Goal: Book appointment/travel/reservation

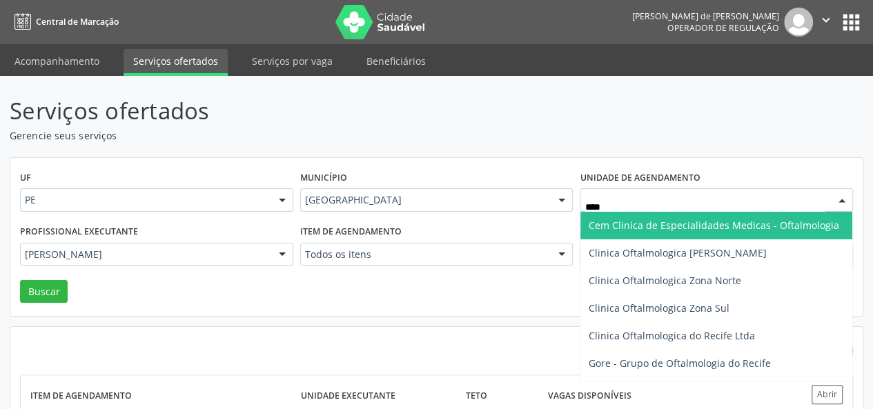
type input "***"
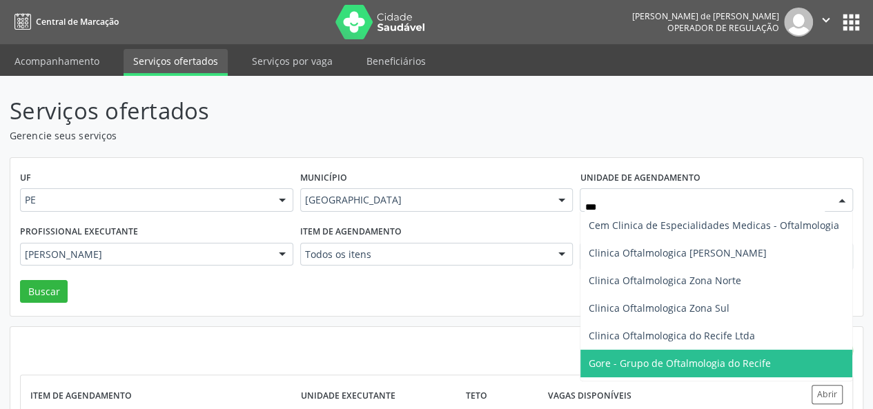
scroll to position [134, 0]
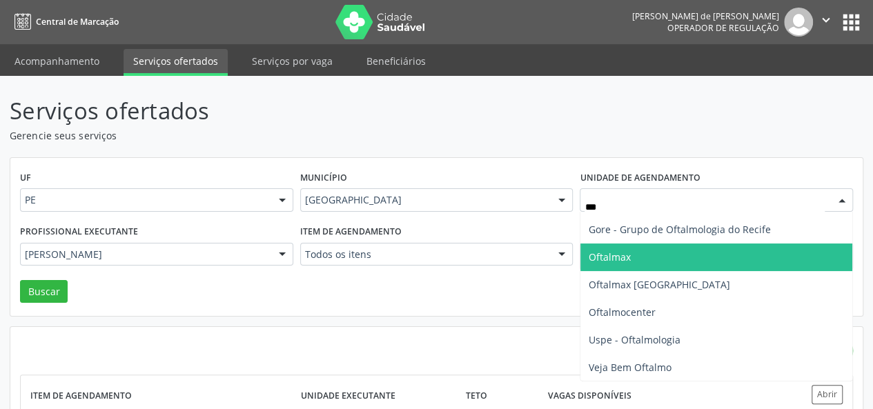
click at [664, 256] on span "Oftalmax" at bounding box center [716, 258] width 272 height 28
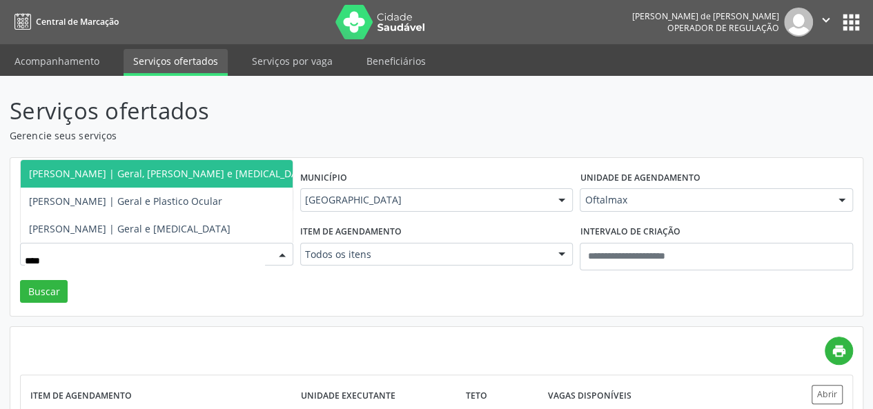
type input "*****"
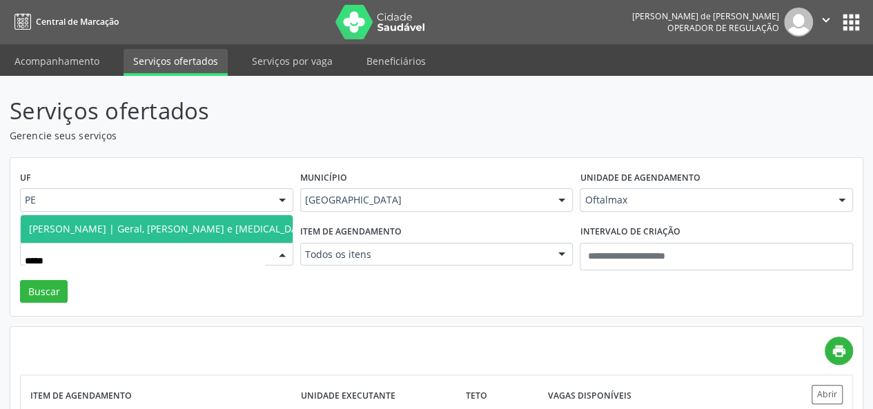
click at [201, 239] on span "[PERSON_NAME] | Geral, [PERSON_NAME] e [MEDICAL_DATA]" at bounding box center [171, 229] width 300 height 28
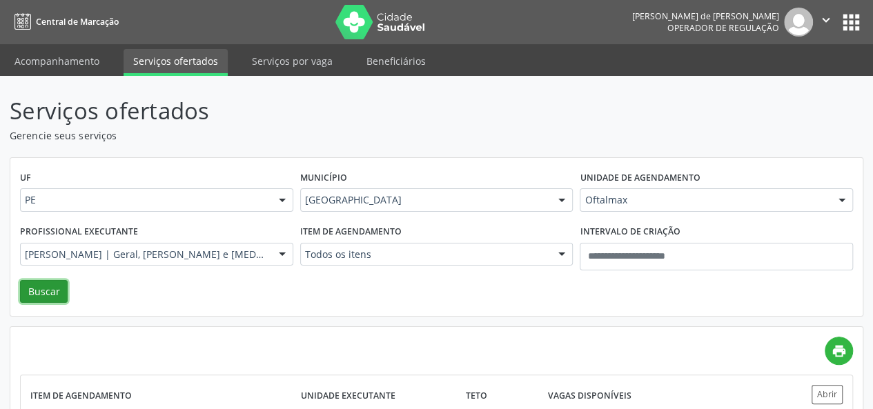
click at [55, 293] on button "Buscar" at bounding box center [44, 291] width 48 height 23
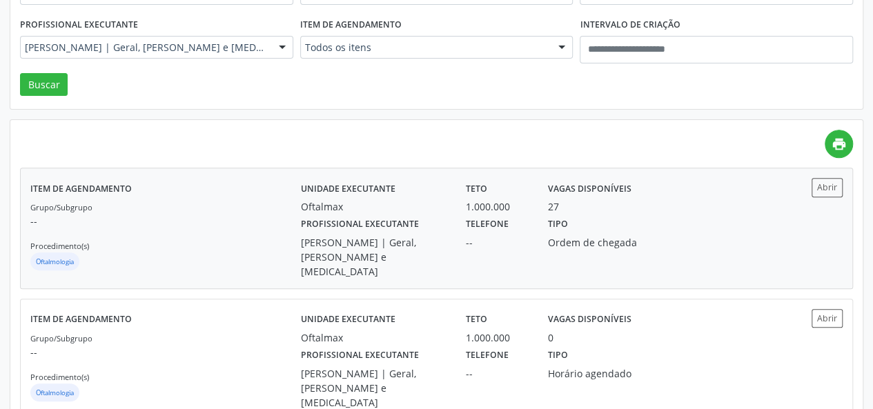
click at [604, 235] on div "Ordem de chegada" at bounding box center [600, 242] width 104 height 14
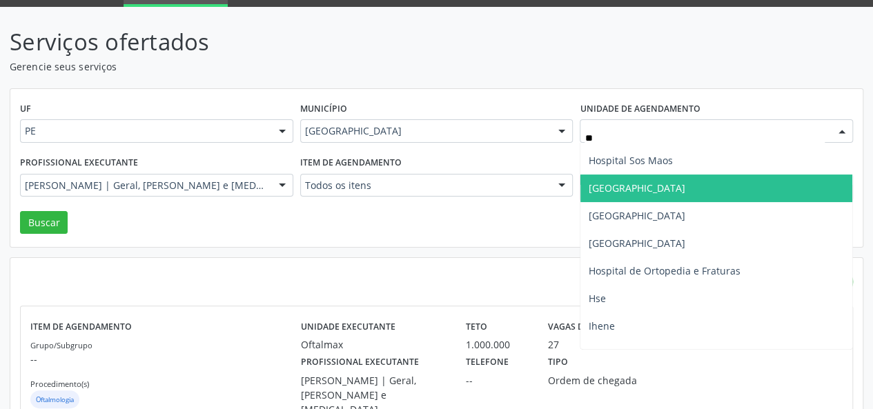
scroll to position [0, 0]
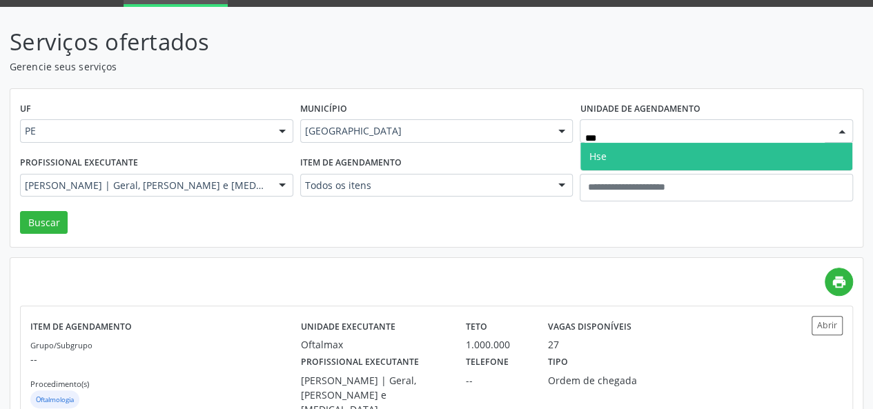
click at [631, 151] on span "Hse" at bounding box center [716, 157] width 272 height 28
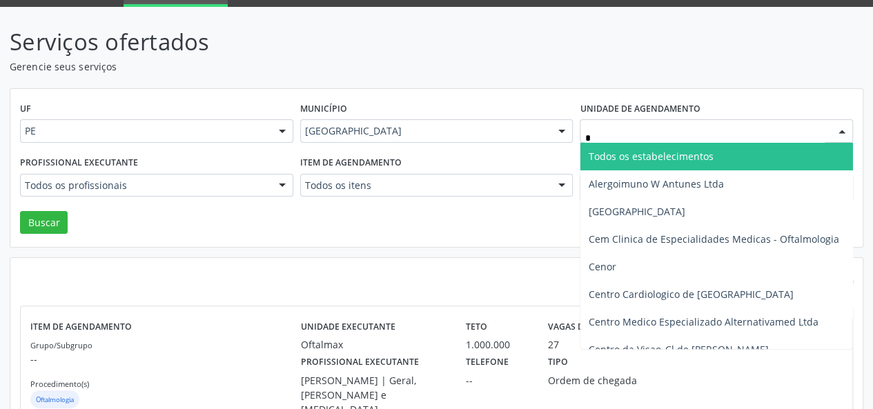
type input "**"
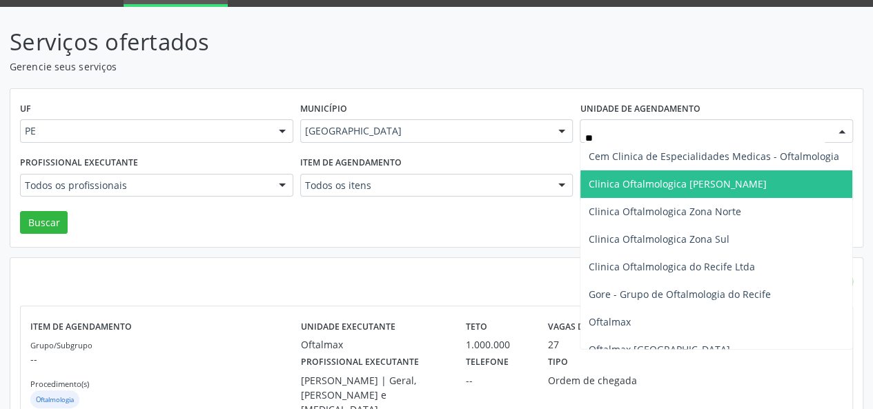
scroll to position [97, 0]
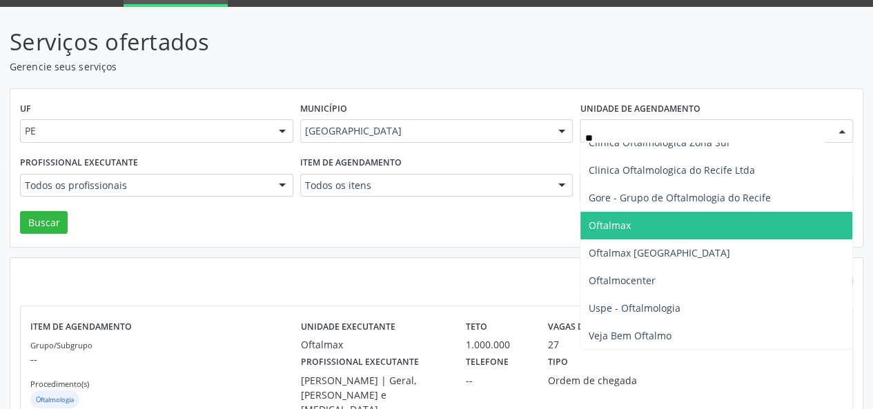
click at [661, 229] on span "Oftalmax" at bounding box center [716, 226] width 272 height 28
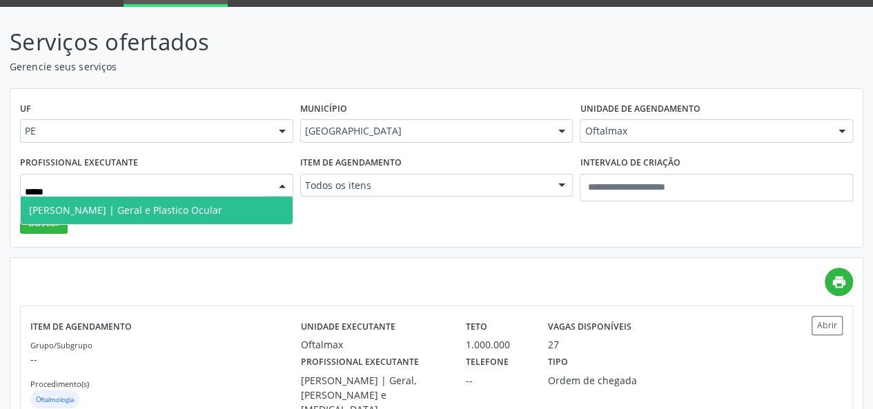
type input "******"
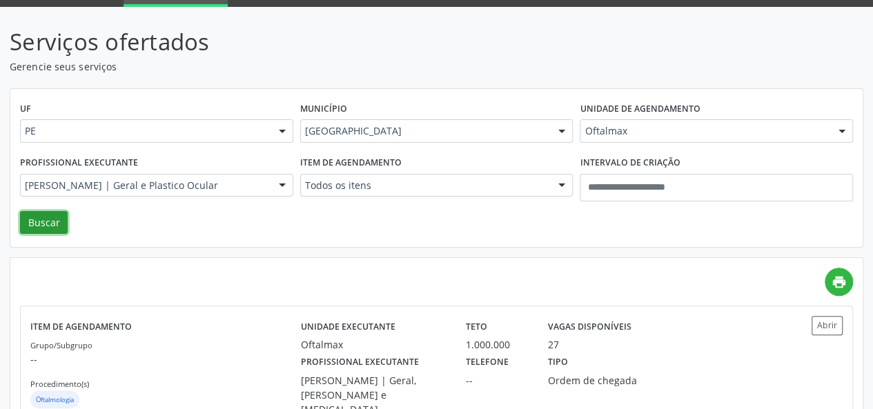
click at [65, 225] on button "Buscar" at bounding box center [44, 222] width 48 height 23
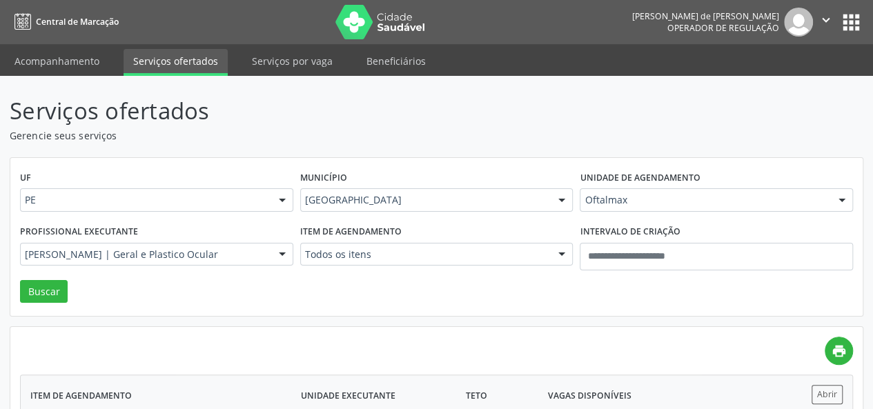
scroll to position [207, 0]
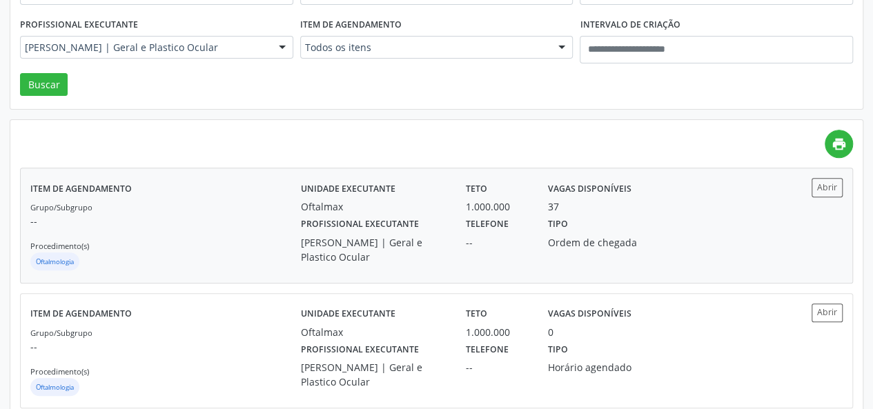
click at [580, 224] on div "Tipo Ordem de chegada" at bounding box center [600, 239] width 124 height 50
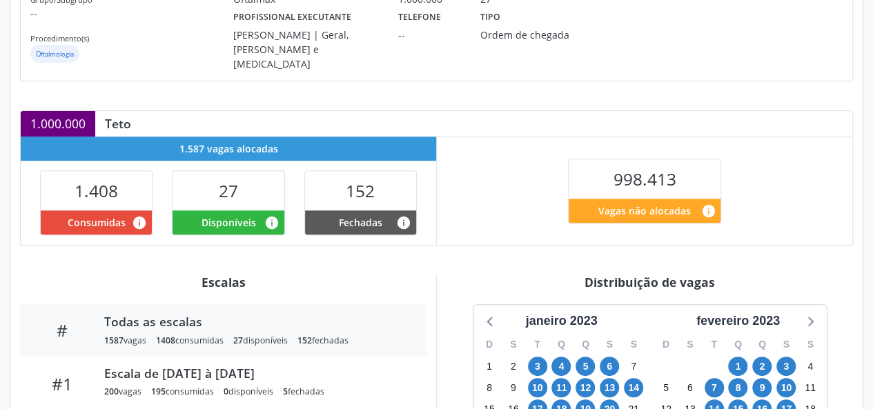
scroll to position [345, 0]
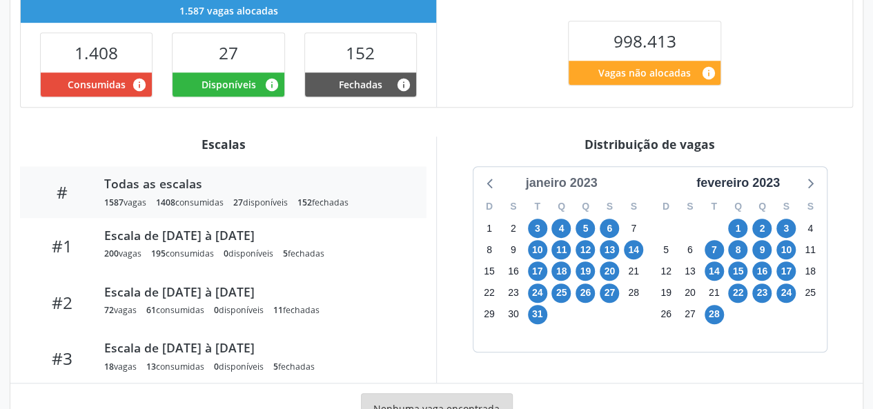
click at [570, 176] on div "janeiro 2023" at bounding box center [561, 183] width 83 height 19
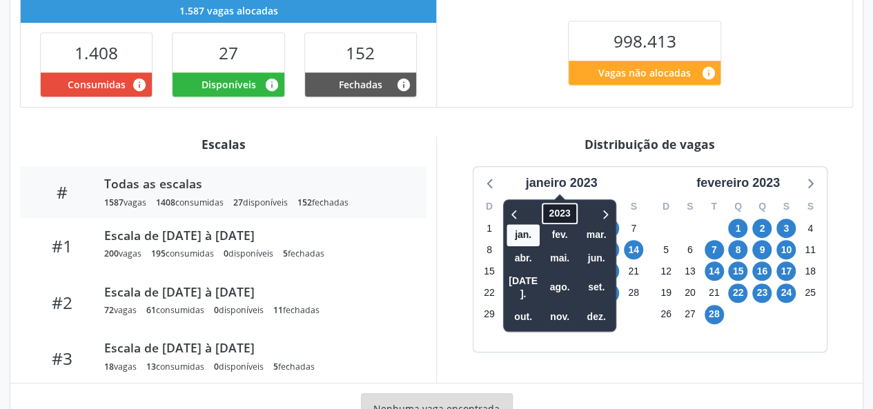
click at [564, 203] on span "2023" at bounding box center [559, 213] width 35 height 21
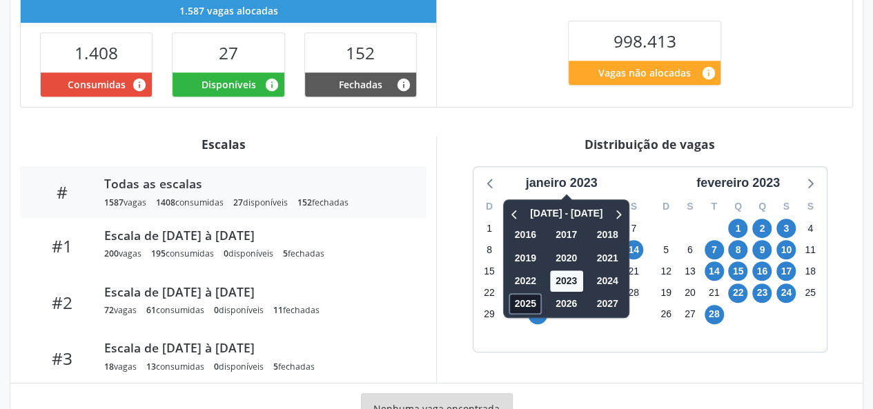
click at [532, 293] on span "2025" at bounding box center [525, 303] width 33 height 21
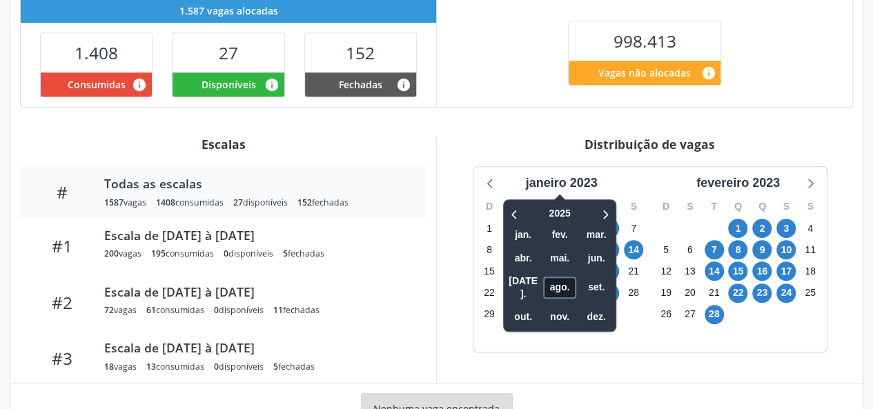
click at [551, 277] on span "ago." at bounding box center [559, 287] width 33 height 21
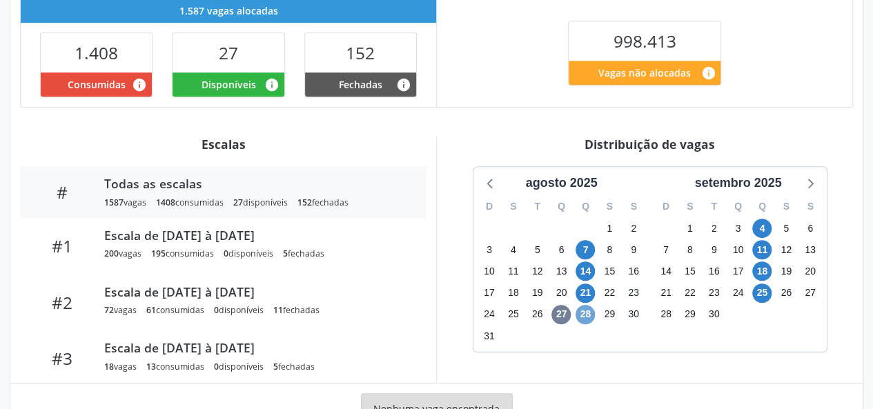
click at [586, 308] on span "28" at bounding box center [584, 314] width 19 height 19
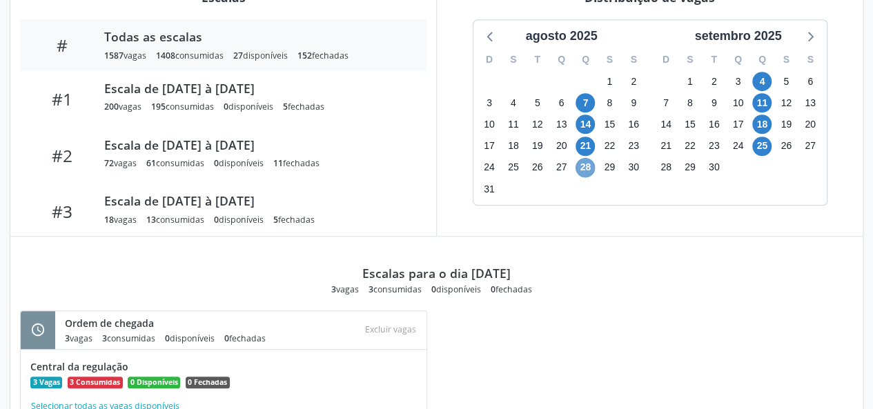
scroll to position [423, 0]
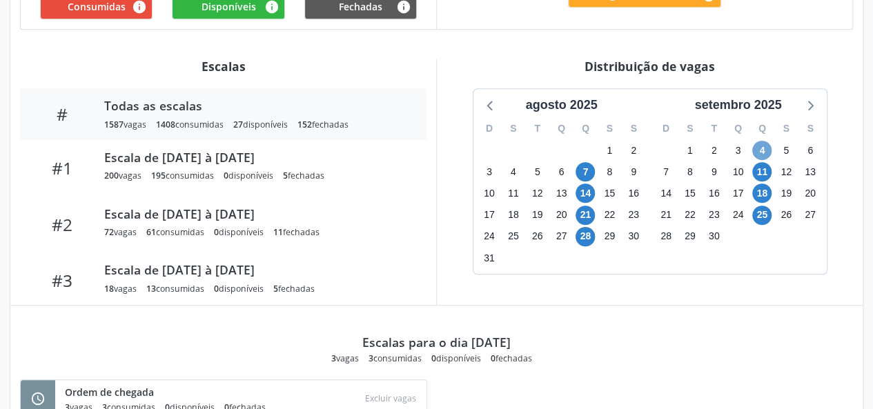
click at [766, 141] on span "4" at bounding box center [761, 150] width 19 height 19
click at [811, 101] on icon at bounding box center [810, 106] width 6 height 10
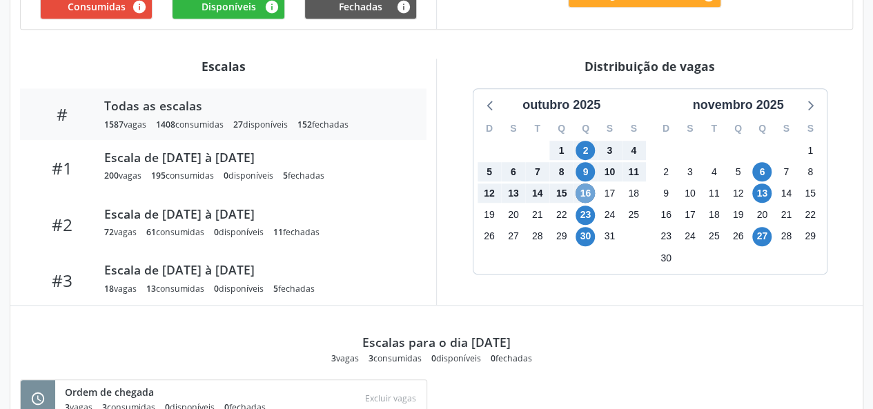
click at [586, 187] on span "16" at bounding box center [584, 193] width 19 height 19
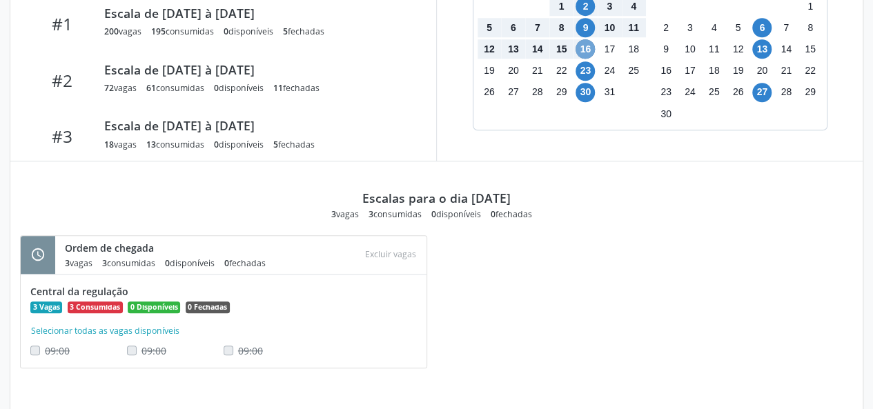
scroll to position [360, 0]
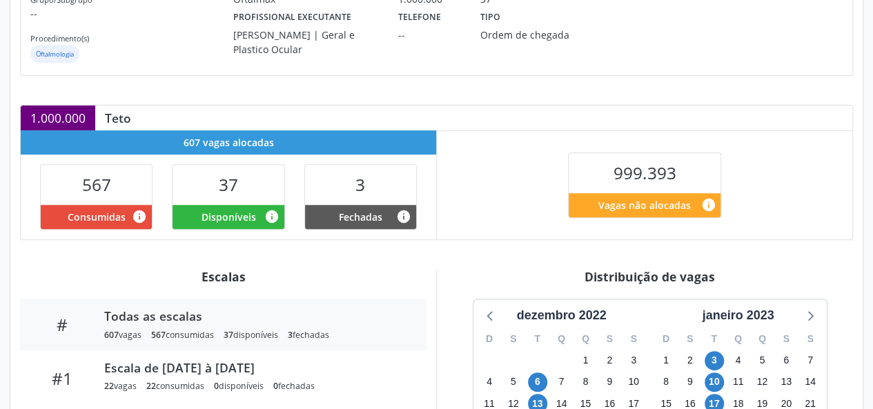
scroll to position [345, 0]
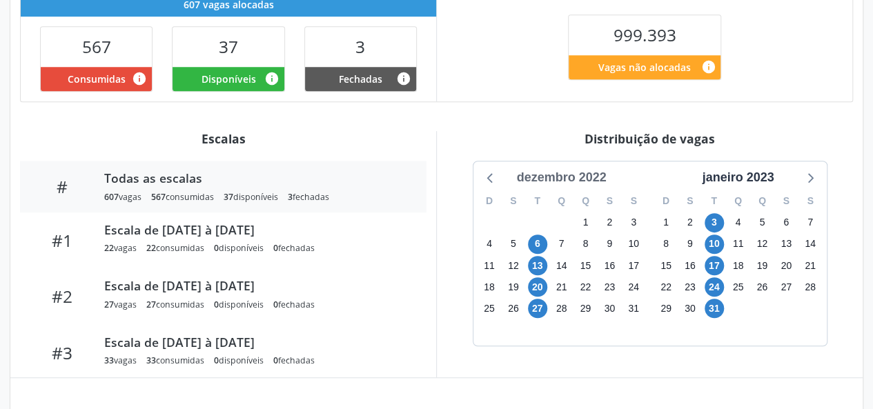
click at [555, 176] on div "dezembro 2022" at bounding box center [561, 177] width 101 height 19
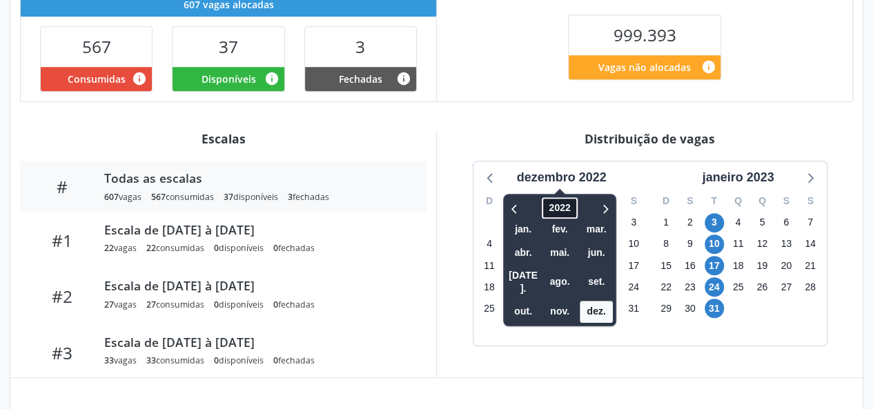
click at [548, 204] on span "2022" at bounding box center [559, 207] width 35 height 21
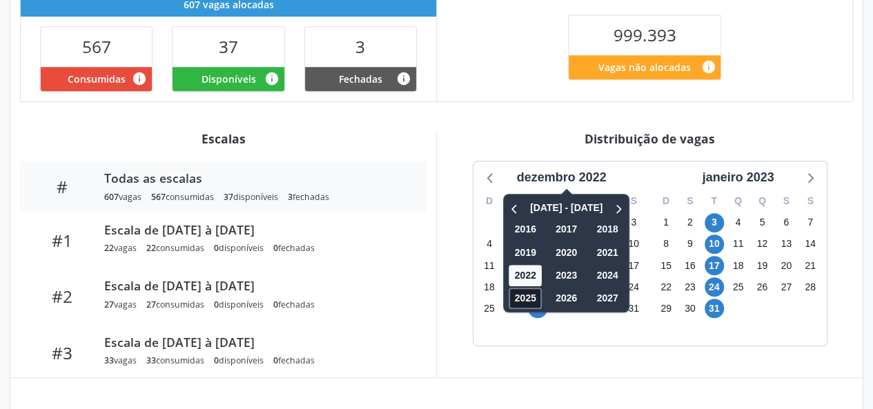
click at [529, 299] on span "2025" at bounding box center [525, 298] width 33 height 21
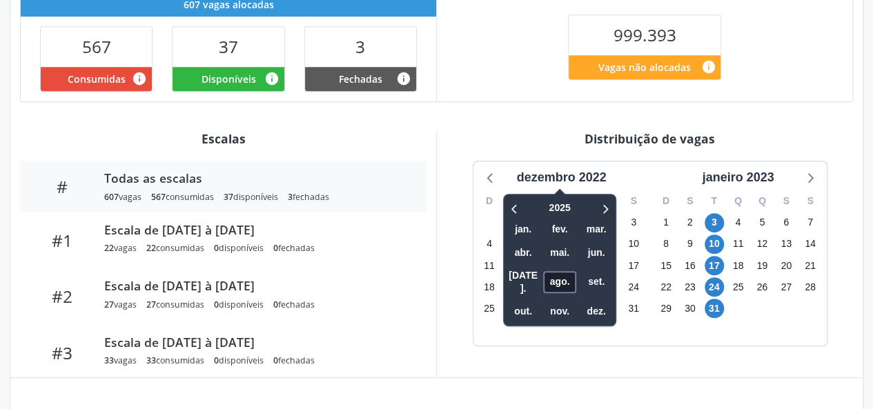
click at [557, 280] on span "ago." at bounding box center [559, 281] width 33 height 21
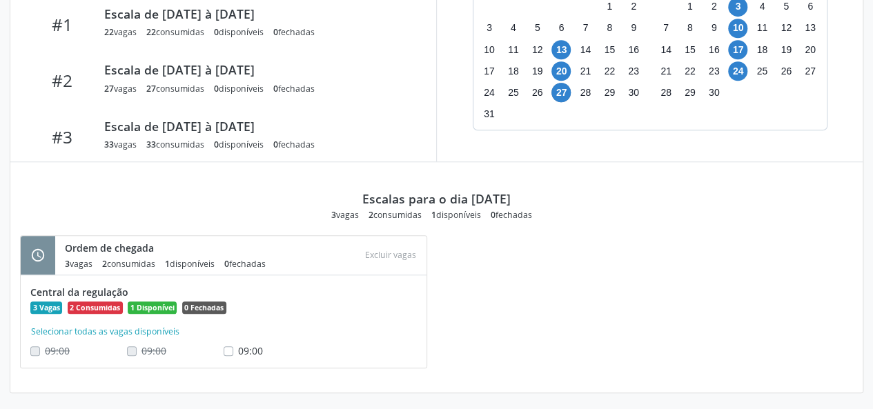
scroll to position [492, 0]
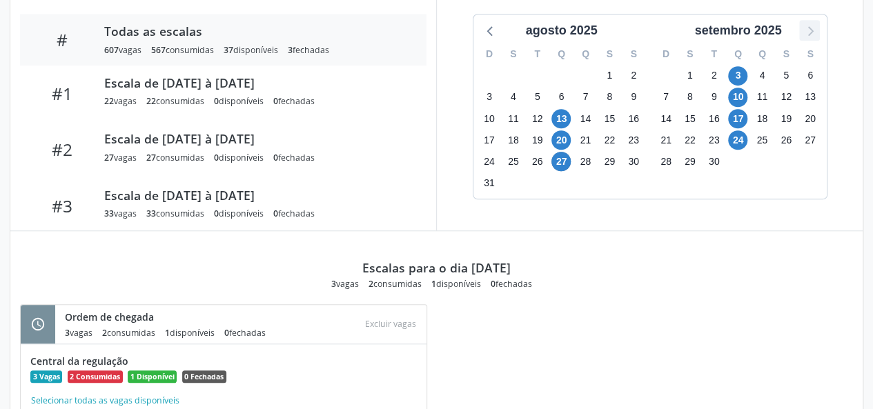
click at [813, 31] on icon at bounding box center [809, 30] width 18 height 18
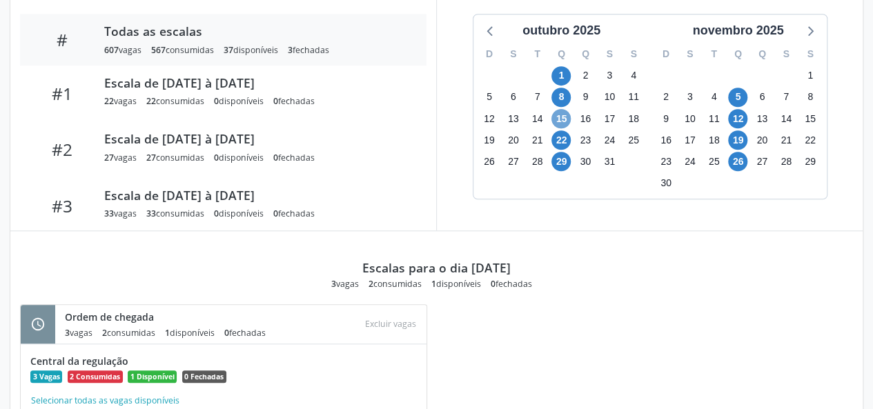
click at [562, 118] on span "15" at bounding box center [560, 118] width 19 height 19
